Goal: Ask a question: Seek information or help from site administrators or community

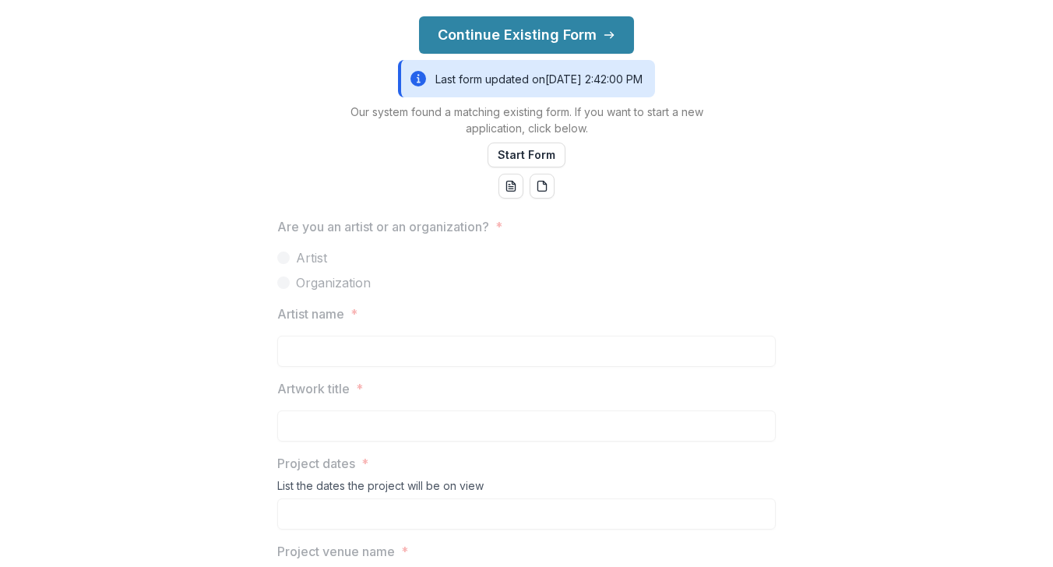
scroll to position [730, 0]
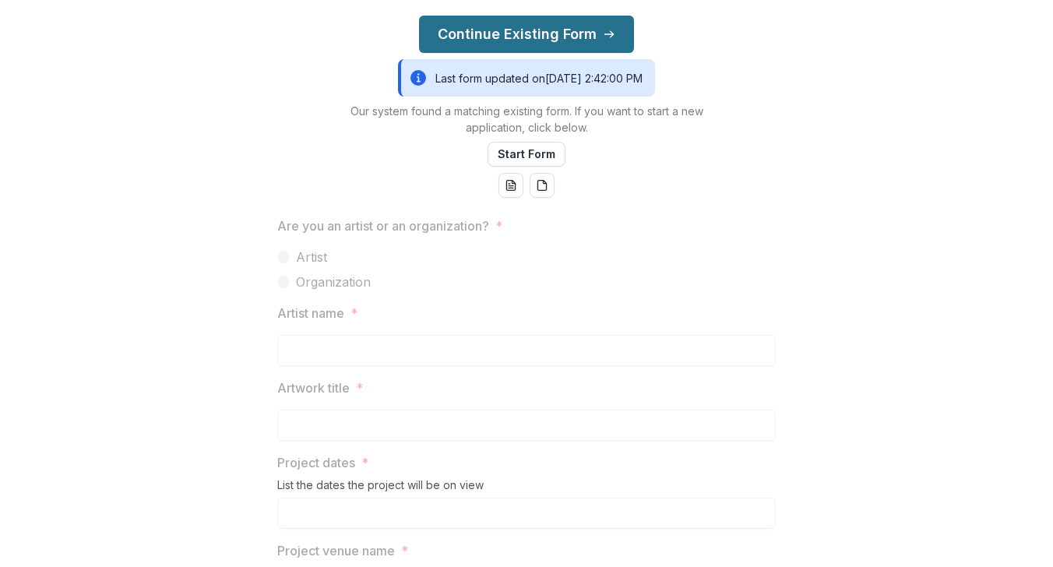
click at [555, 27] on button "Continue Existing Form" at bounding box center [526, 34] width 215 height 37
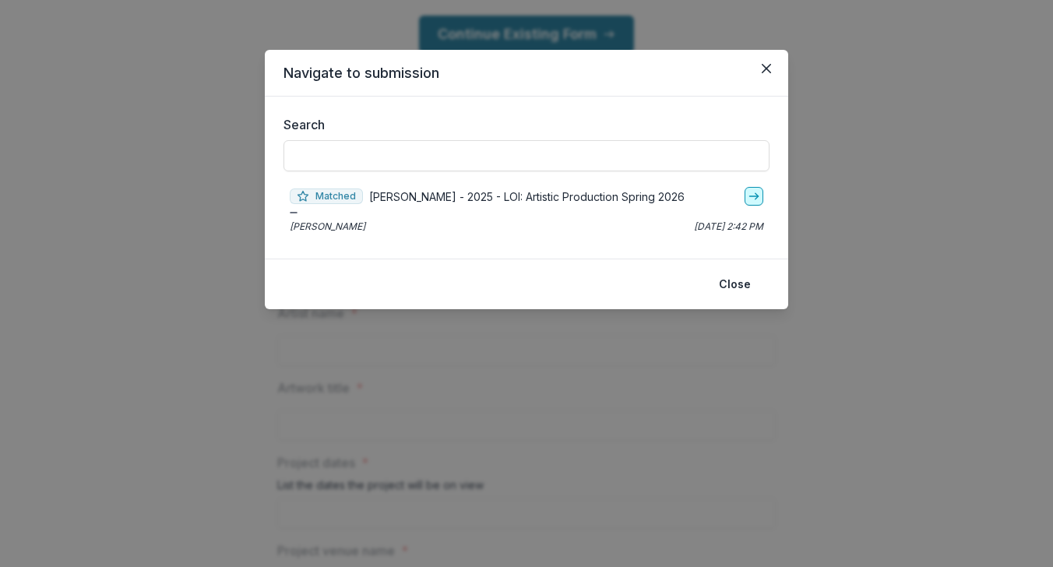
click at [752, 199] on icon "go-to" at bounding box center [754, 196] width 12 height 12
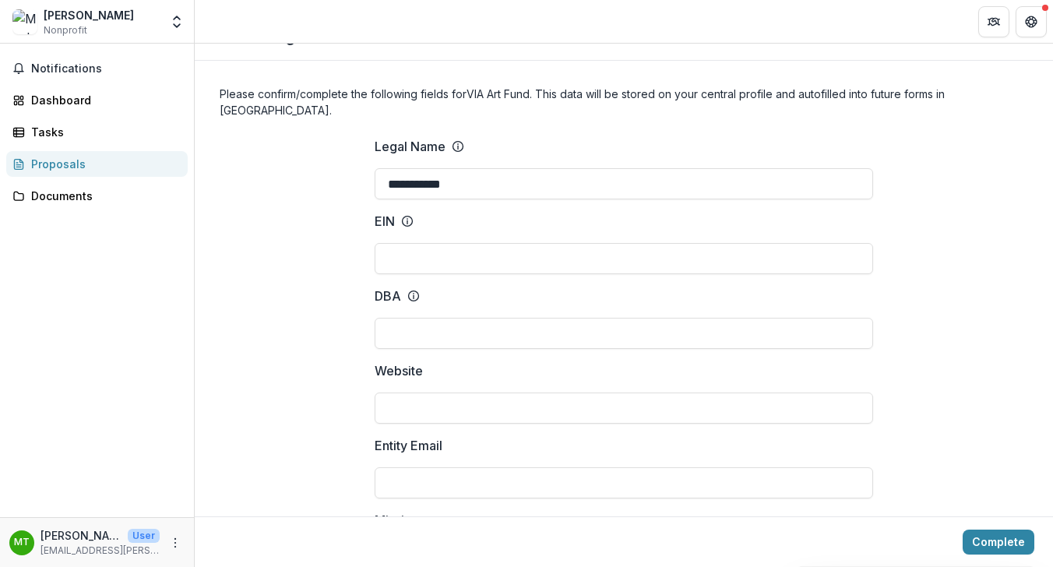
scroll to position [33, 0]
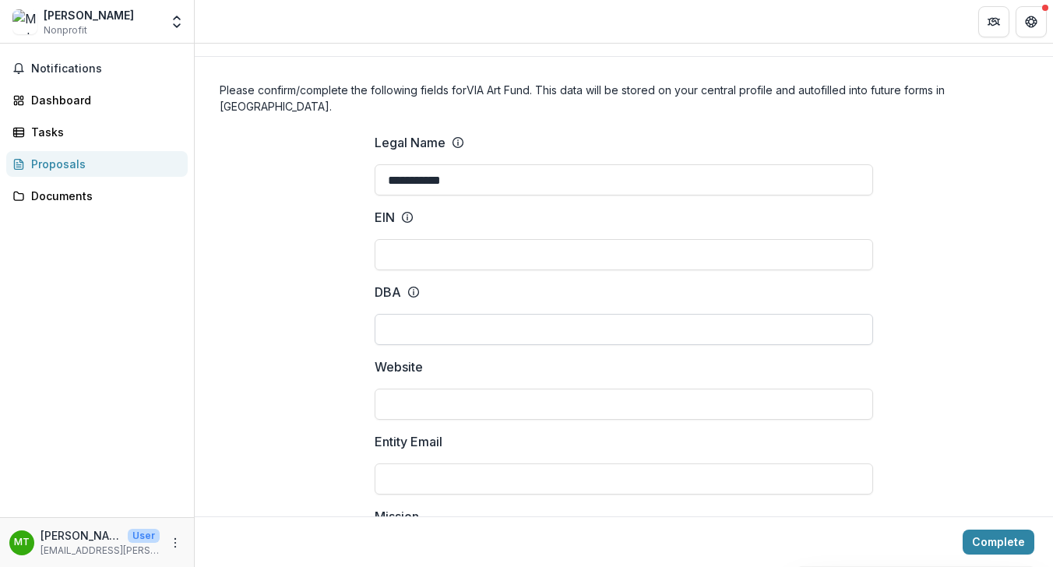
click at [402, 314] on input "DBA" at bounding box center [624, 329] width 498 height 31
click at [438, 389] on input "Website" at bounding box center [624, 404] width 498 height 31
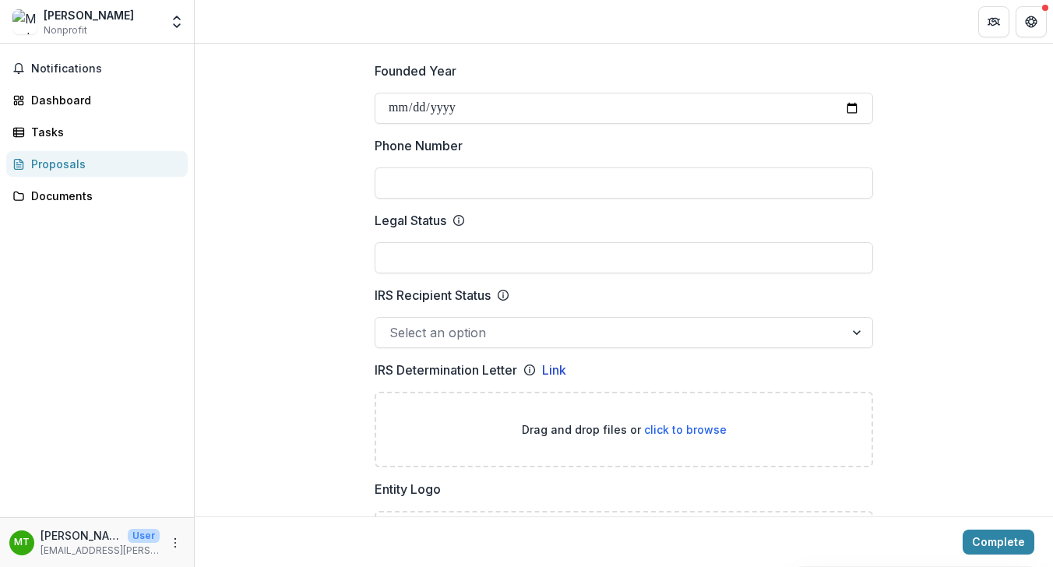
scroll to position [685, 0]
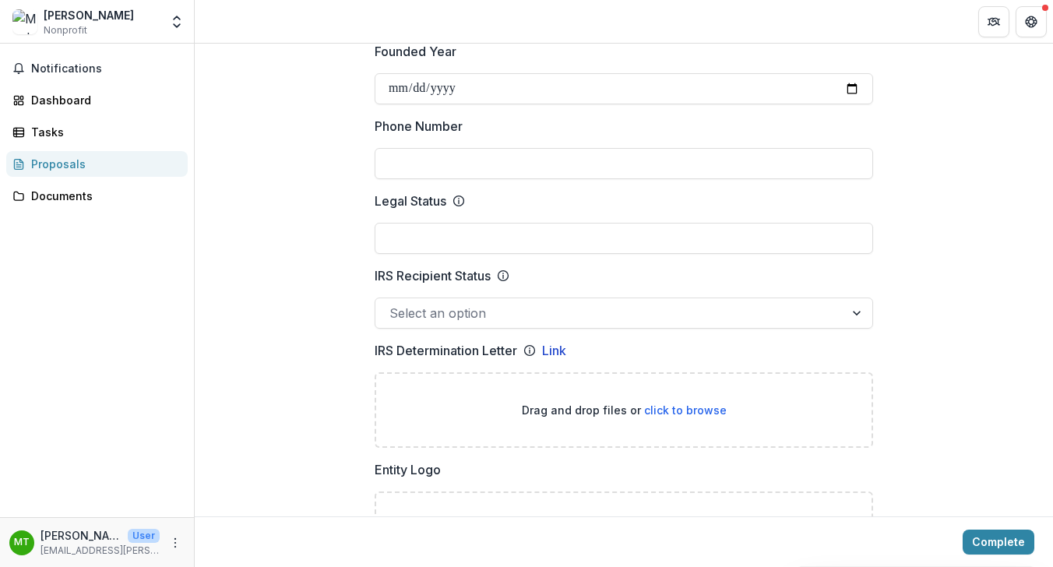
click at [856, 298] on div at bounding box center [858, 313] width 28 height 30
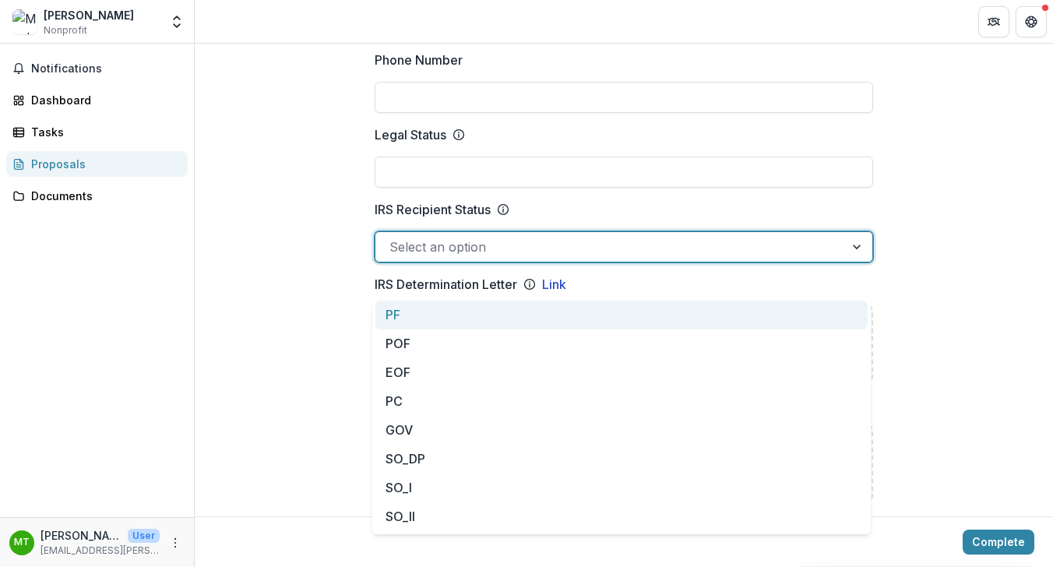
scroll to position [763, 0]
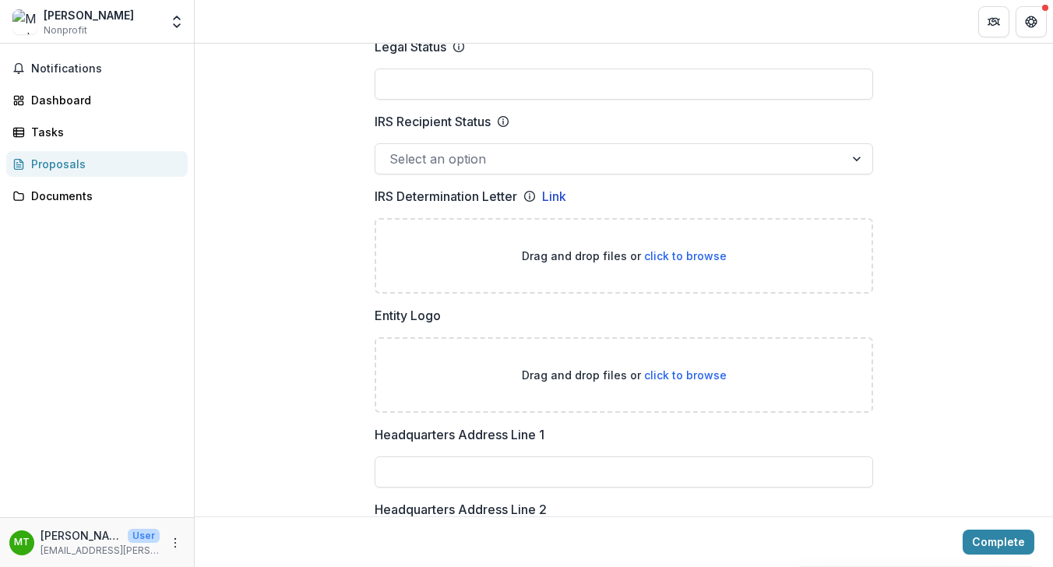
scroll to position [842, 0]
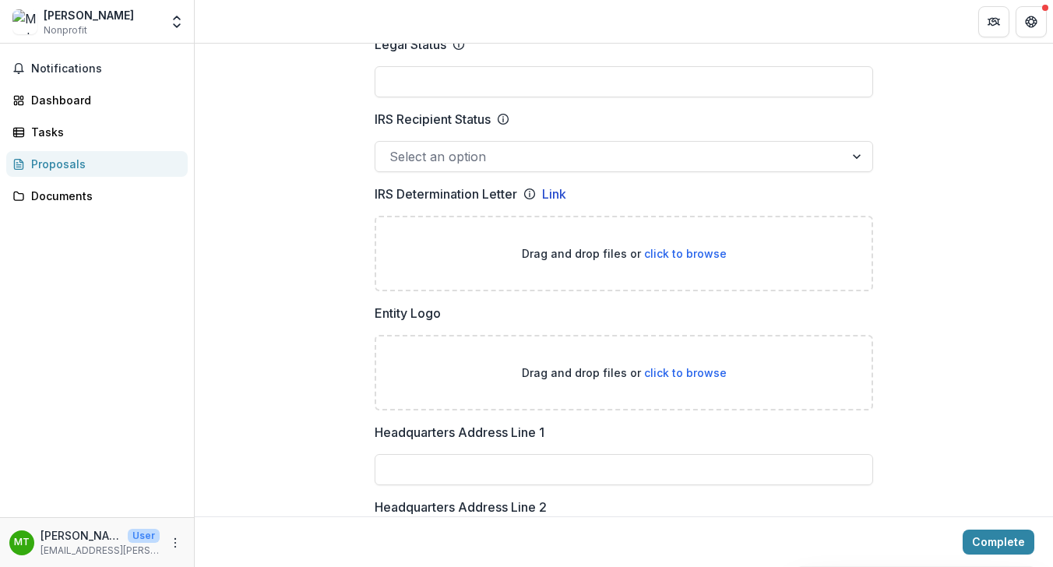
click at [673, 247] on span "click to browse" at bounding box center [685, 253] width 83 height 13
click at [558, 185] on link "Link" at bounding box center [554, 194] width 24 height 19
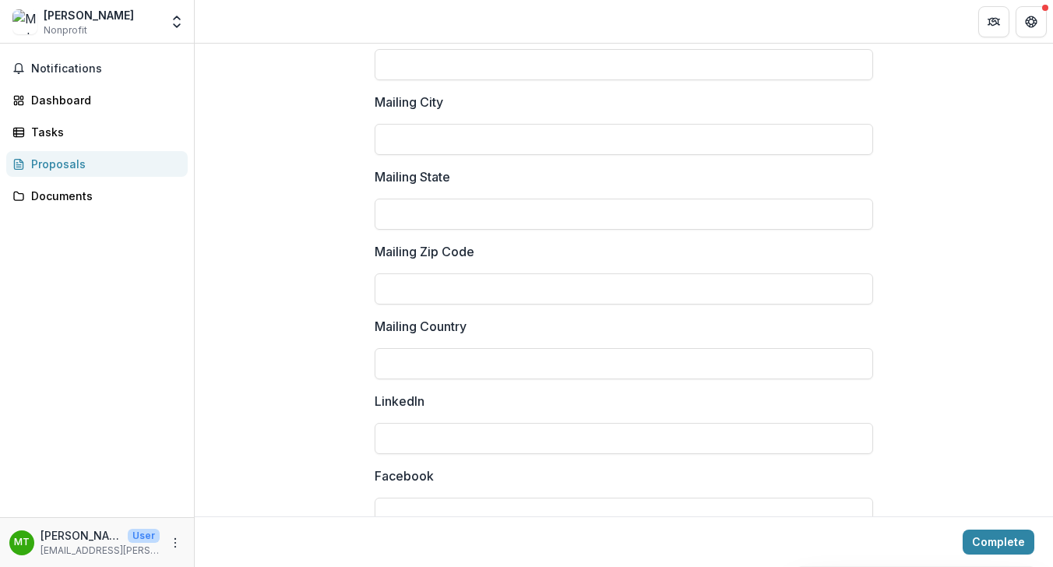
scroll to position [2165, 0]
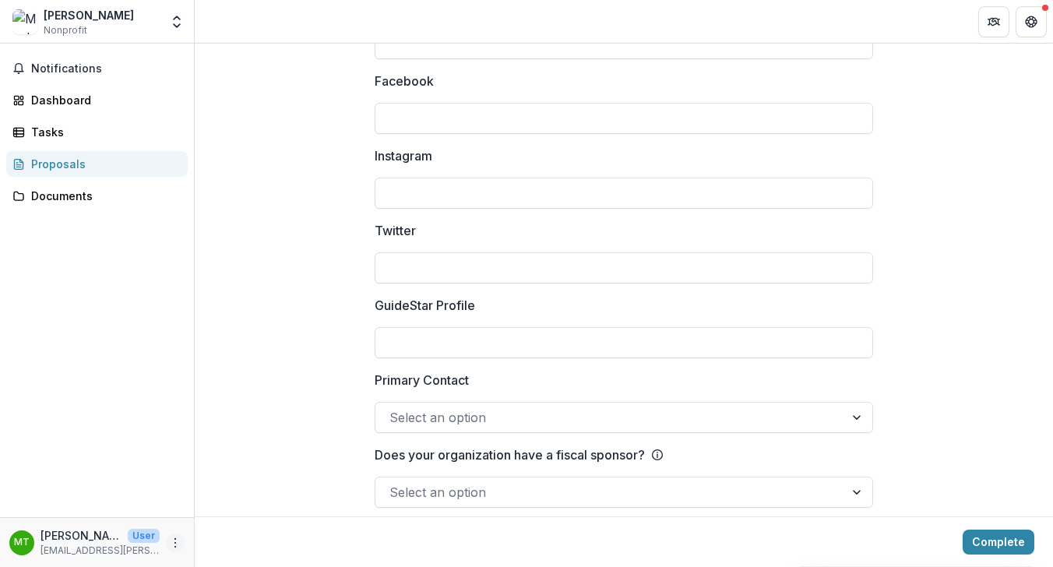
click at [173, 543] on icon "More" at bounding box center [175, 543] width 12 height 12
click at [167, 417] on div "Notifications Dashboard Tasks Proposals Documents" at bounding box center [97, 281] width 194 height 474
click at [79, 30] on span "Nonprofit" at bounding box center [66, 30] width 44 height 14
click at [174, 21] on icon "Open entity switcher" at bounding box center [177, 22] width 16 height 16
click at [55, 79] on link "Settings" at bounding box center [97, 86] width 187 height 26
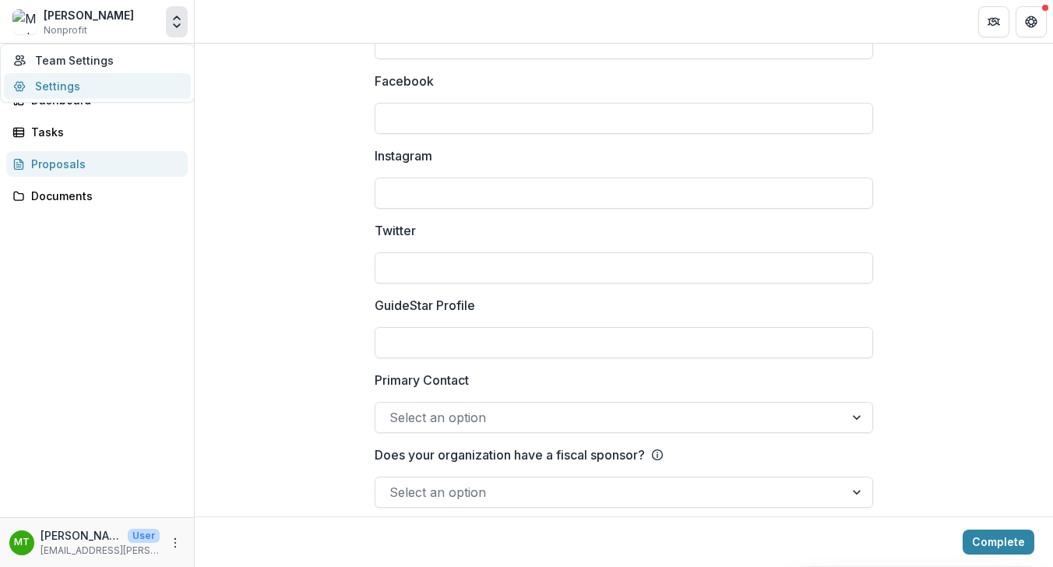
scroll to position [1400, 0]
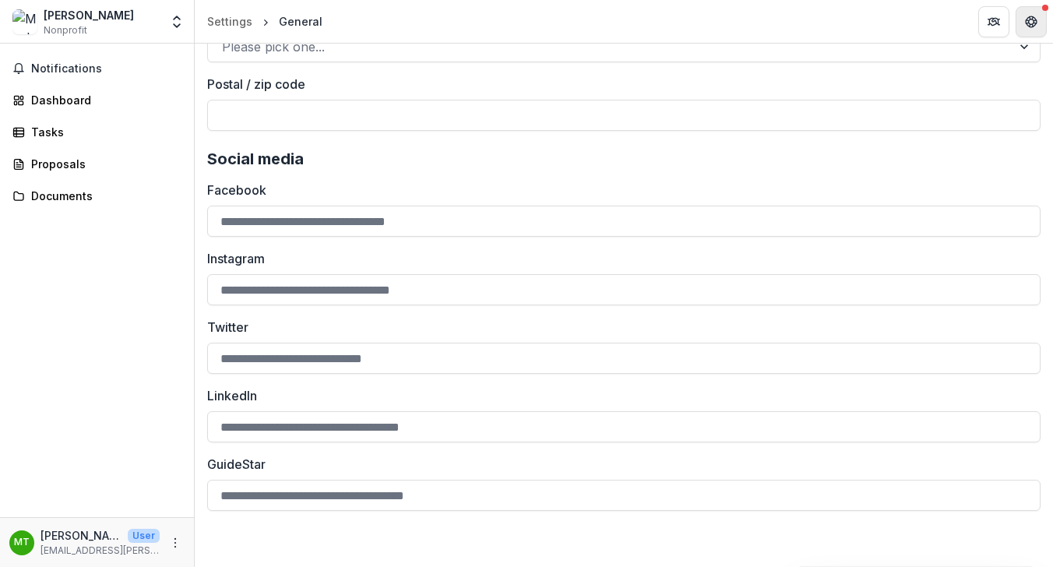
click at [1036, 24] on icon "Get Help" at bounding box center [1031, 22] width 12 height 12
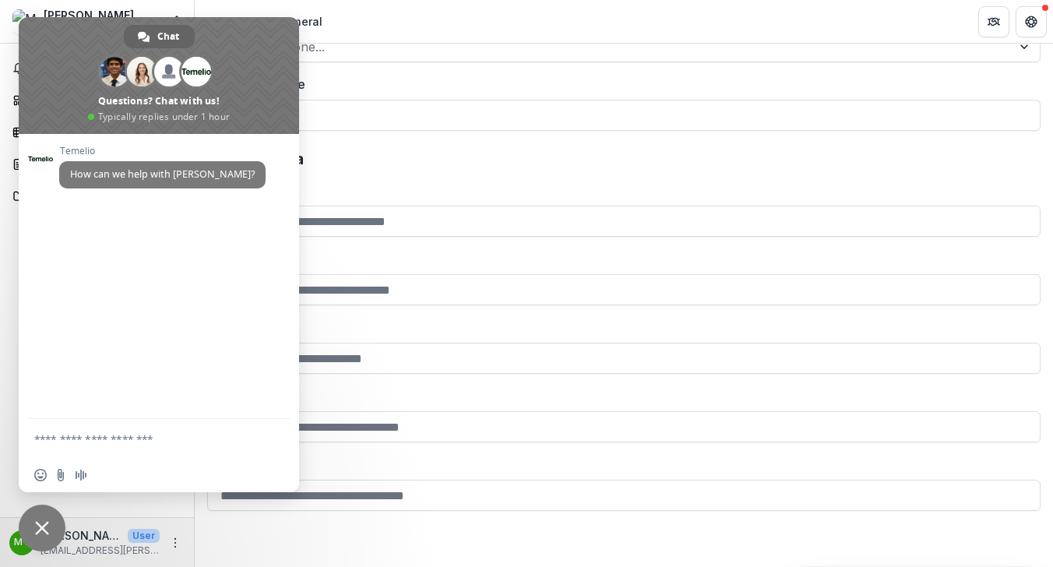
click at [873, 23] on header "Settings General" at bounding box center [624, 21] width 858 height 43
click at [52, 439] on textarea "Compose your message..." at bounding box center [141, 439] width 215 height 14
type textarea "**********"
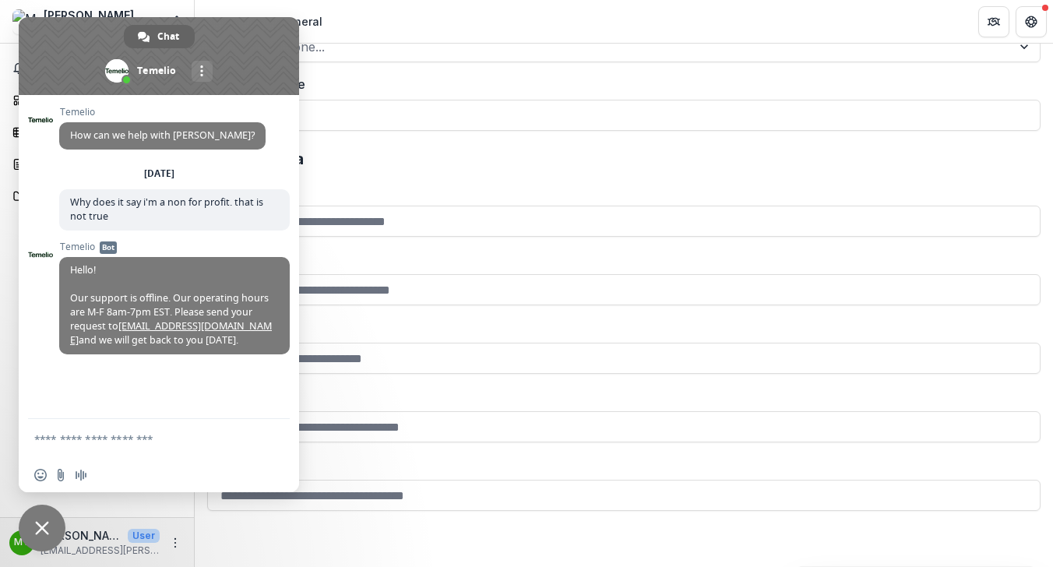
drag, startPoint x: 65, startPoint y: 35, endPoint x: 231, endPoint y: 62, distance: 168.1
click at [231, 62] on span at bounding box center [159, 56] width 280 height 78
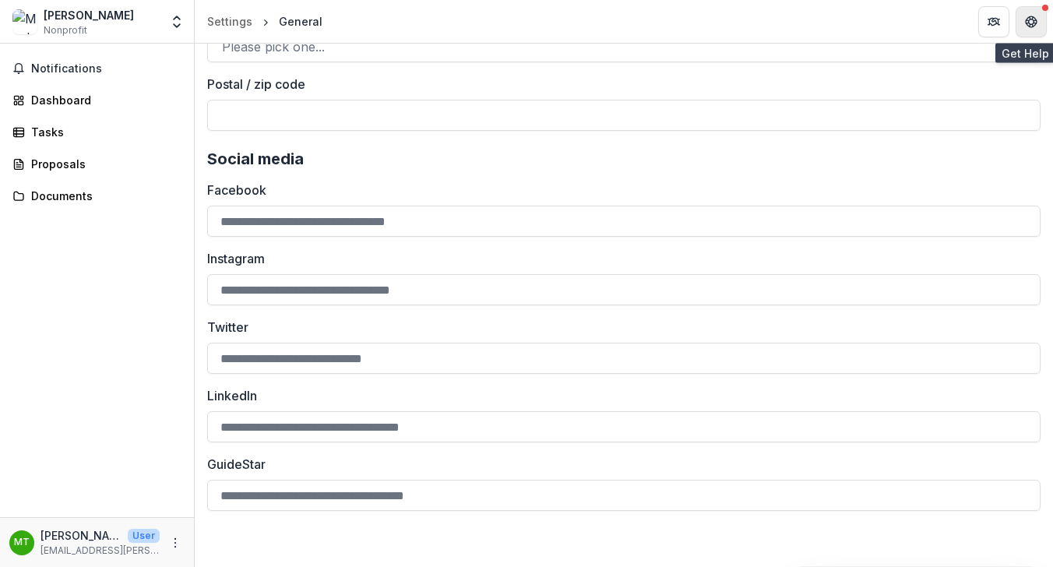
click at [1038, 17] on button "Get Help" at bounding box center [1031, 21] width 31 height 31
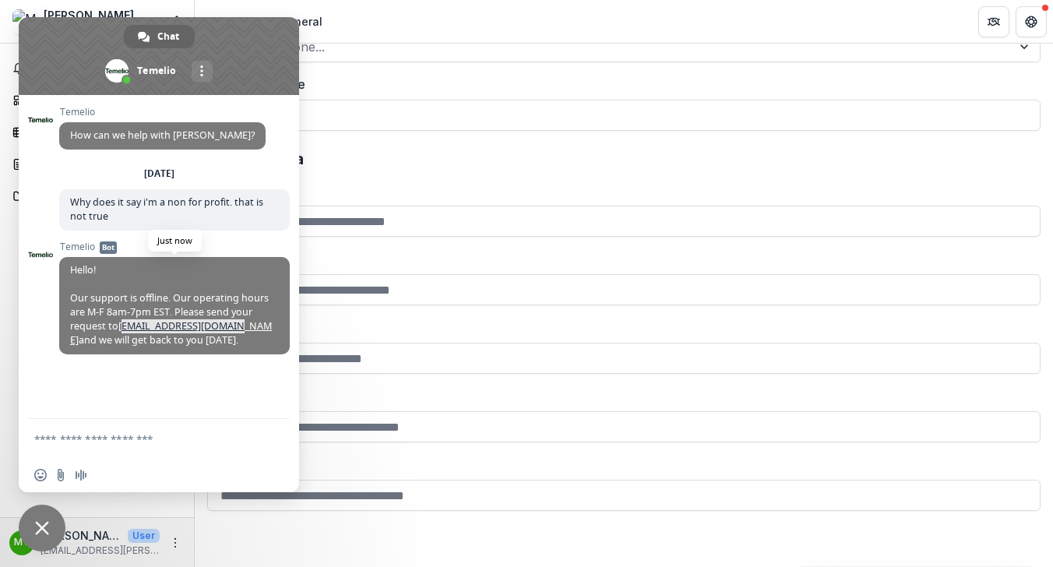
drag, startPoint x: 227, startPoint y: 331, endPoint x: 113, endPoint y: 329, distance: 113.7
click at [113, 329] on span "Hello! Our support is offline. Our operating hours are M-F 8am-7pm EST. Please …" at bounding box center [171, 304] width 202 height 83
copy link "[EMAIL_ADDRESS][DOMAIN_NAME]"
click at [229, 328] on span "Hello! Our support is offline. Our operating hours are M-F 8am-7pm EST. Please …" at bounding box center [171, 304] width 202 height 83
drag, startPoint x: 228, startPoint y: 329, endPoint x: 112, endPoint y: 327, distance: 116.1
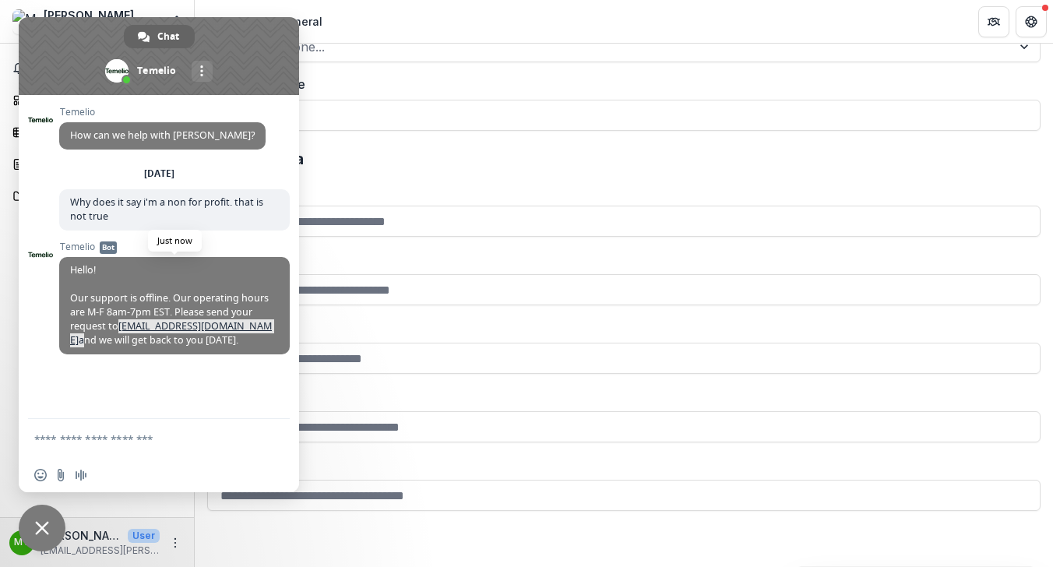
click at [112, 327] on span "Hello! Our support is offline. Our operating hours are M-F 8am-7pm EST. Please …" at bounding box center [171, 304] width 202 height 83
copy span "[EMAIL_ADDRESS][DOMAIN_NAME]"
